Goal: Information Seeking & Learning: Learn about a topic

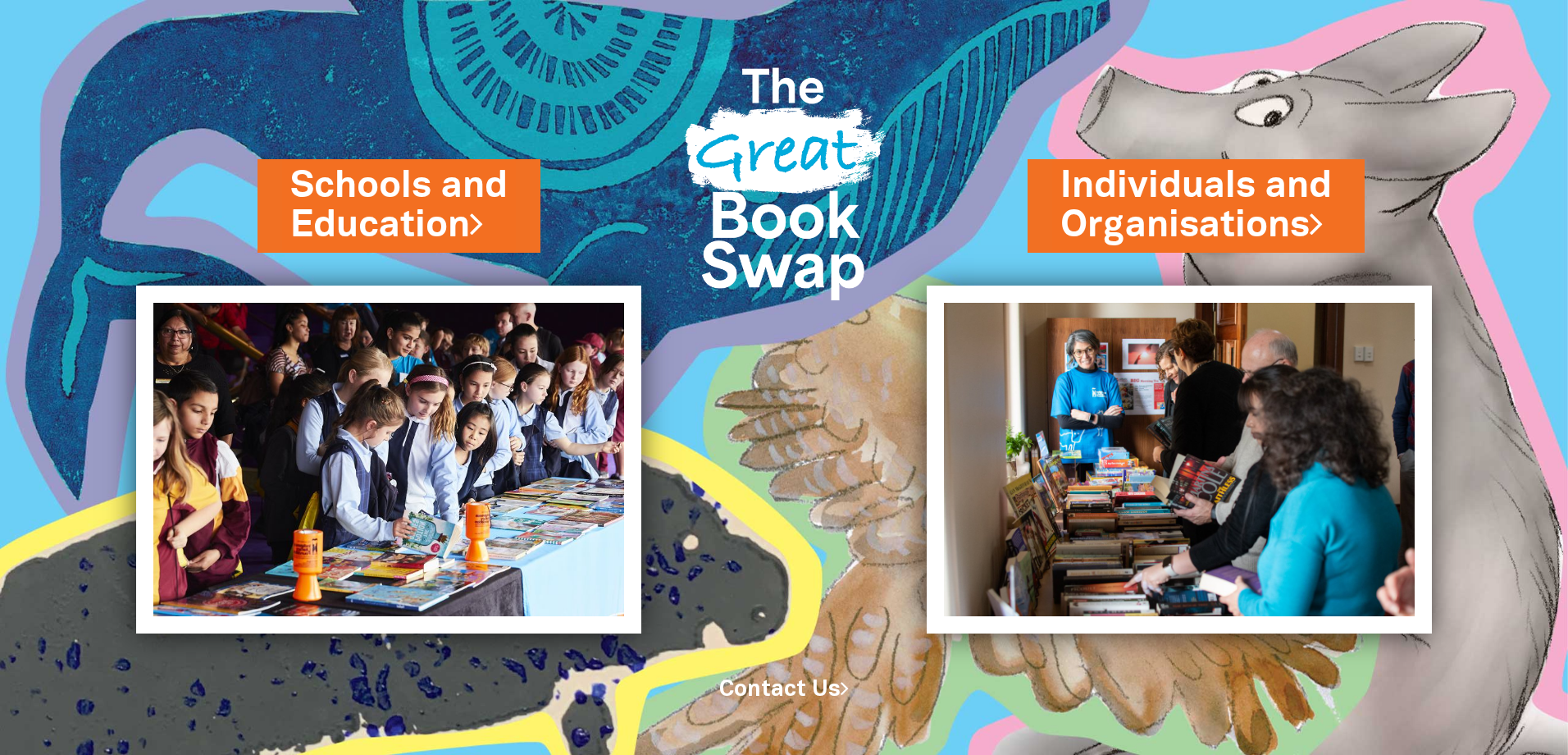
click at [472, 225] on link "Schools and Education" at bounding box center [399, 206] width 217 height 91
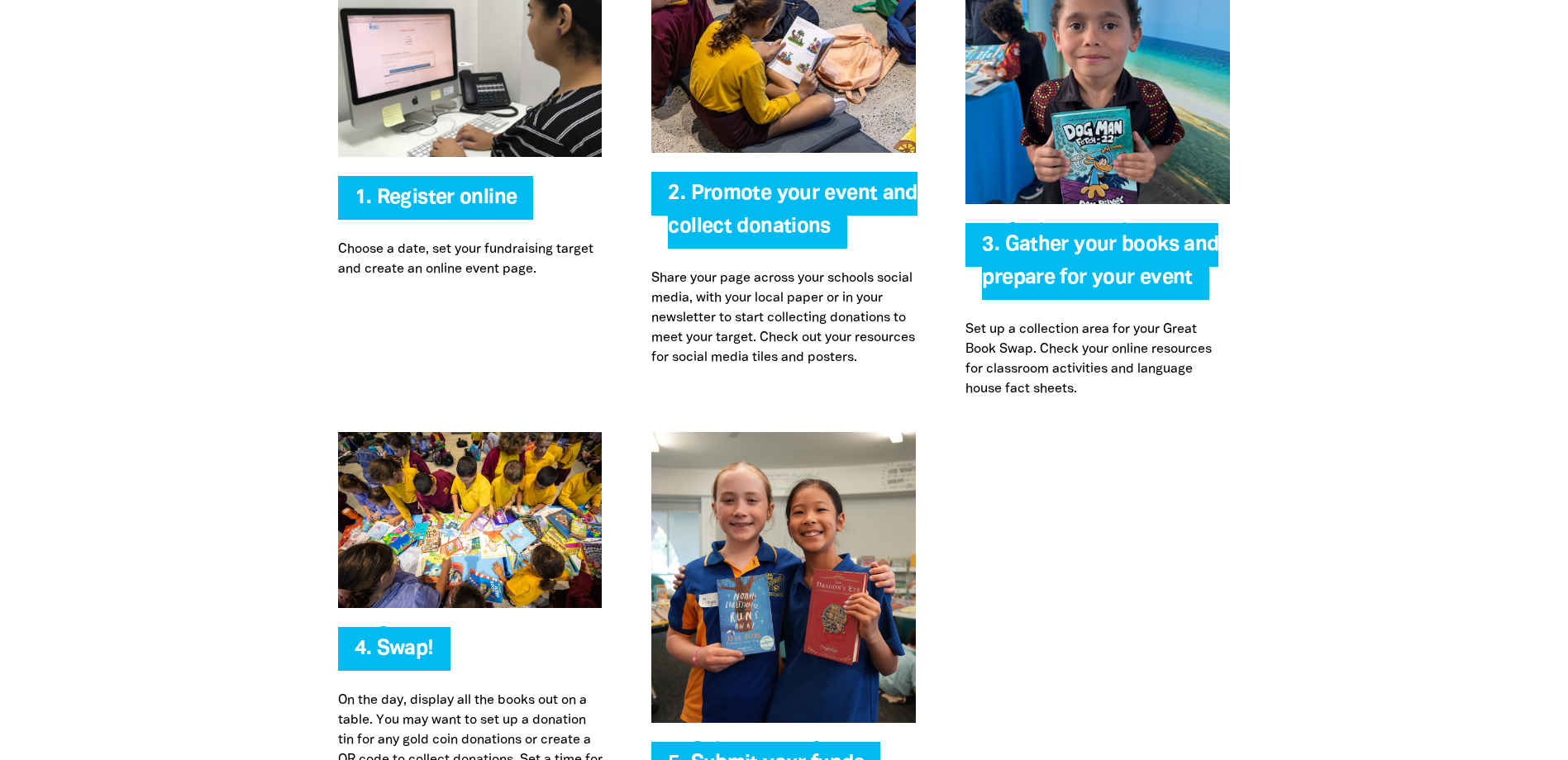
scroll to position [3966, 0]
